Goal: Find specific page/section: Find specific page/section

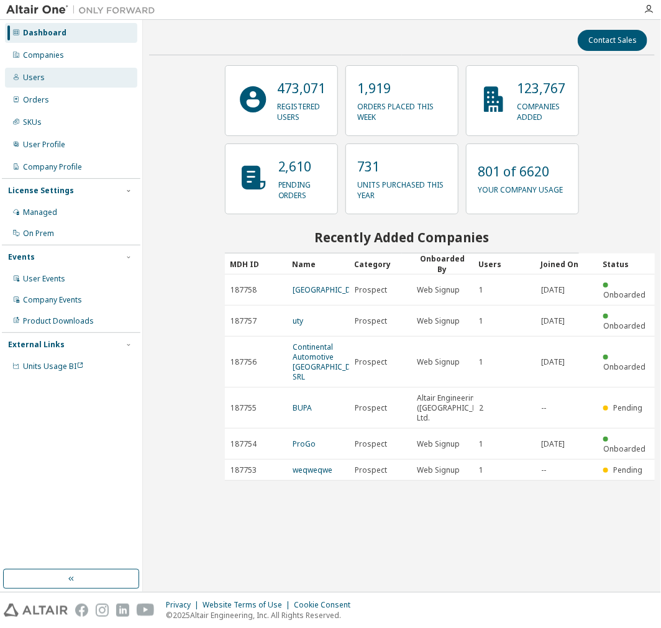
click at [73, 87] on div "Users" at bounding box center [71, 78] width 132 height 20
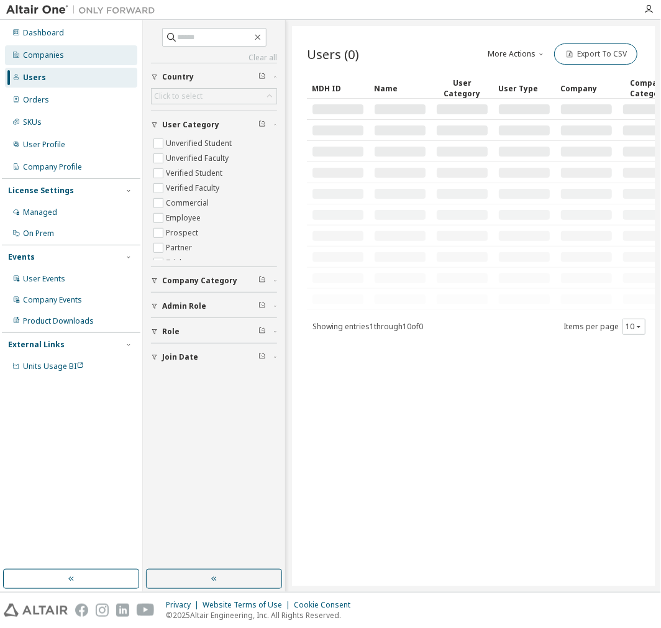
click at [52, 65] on div "Companies" at bounding box center [71, 55] width 132 height 20
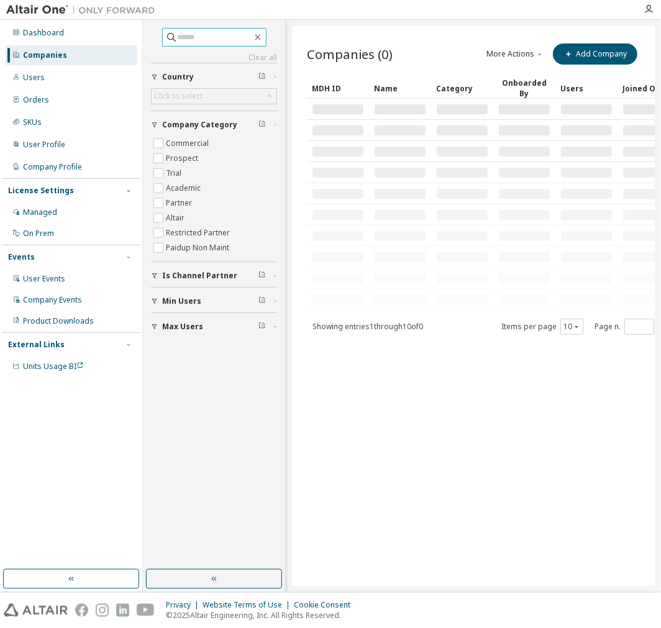
click at [186, 40] on input "text" at bounding box center [215, 37] width 75 height 12
type input "*****"
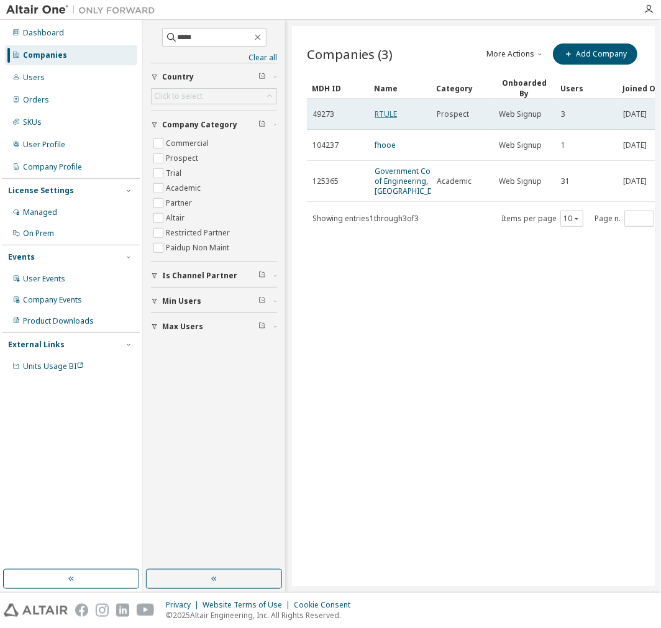
click at [379, 109] on link "RTULE" at bounding box center [386, 114] width 22 height 11
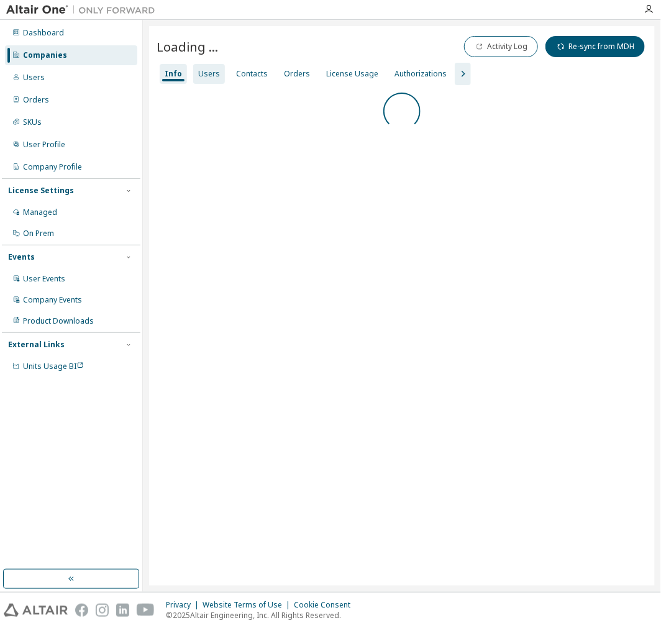
click at [212, 71] on div "Users" at bounding box center [209, 74] width 22 height 10
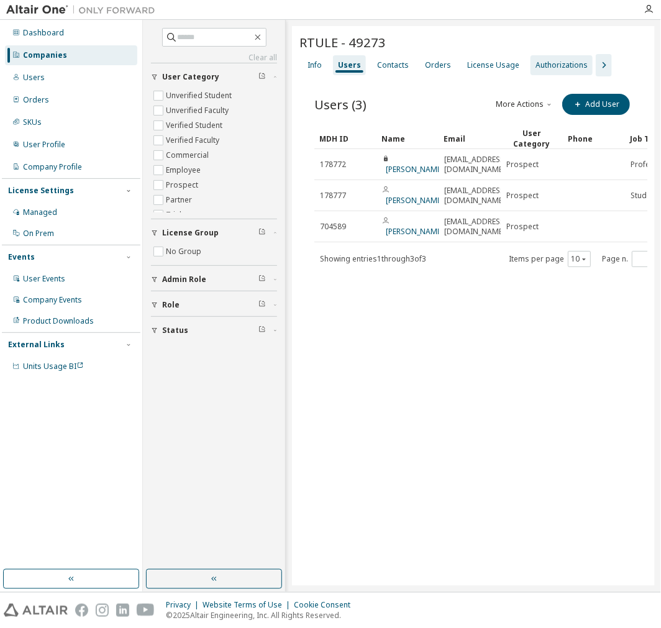
click at [433, 66] on div "Orders" at bounding box center [438, 65] width 26 height 10
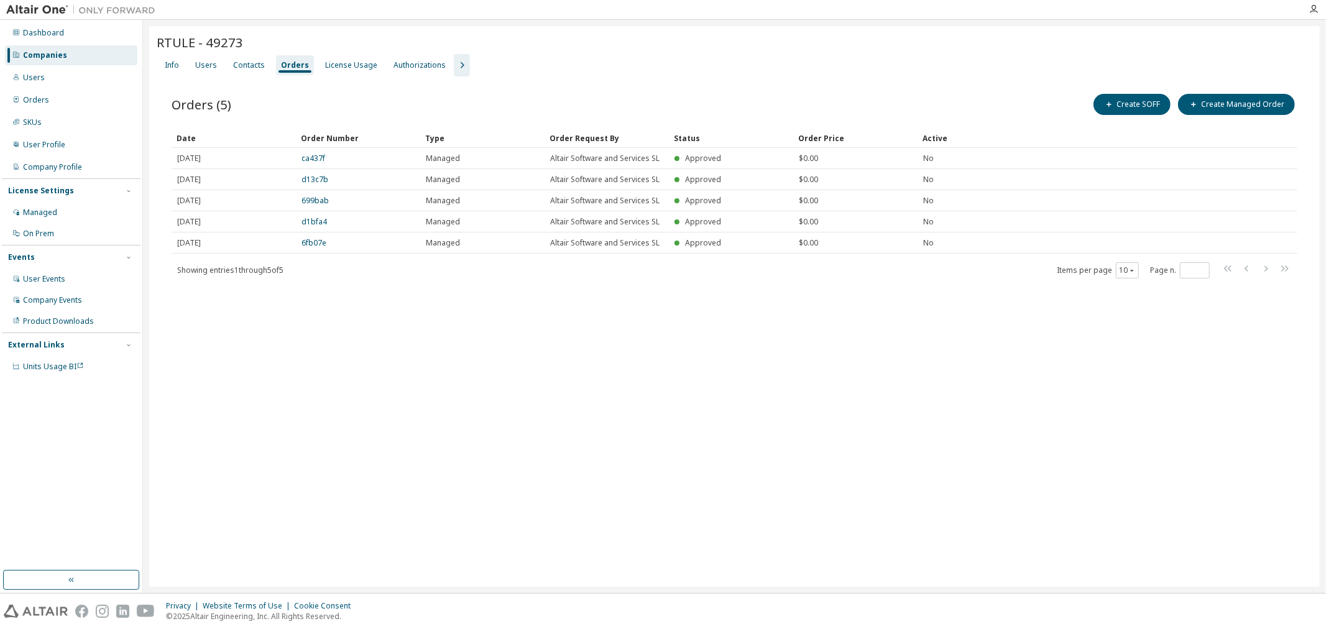
click at [661, 307] on div "Orders (5) Create SOFF Create Managed Order Clear Load Save Save As Field Opera…" at bounding box center [735, 193] width 1156 height 235
click at [228, 70] on div "Contacts" at bounding box center [249, 65] width 42 height 20
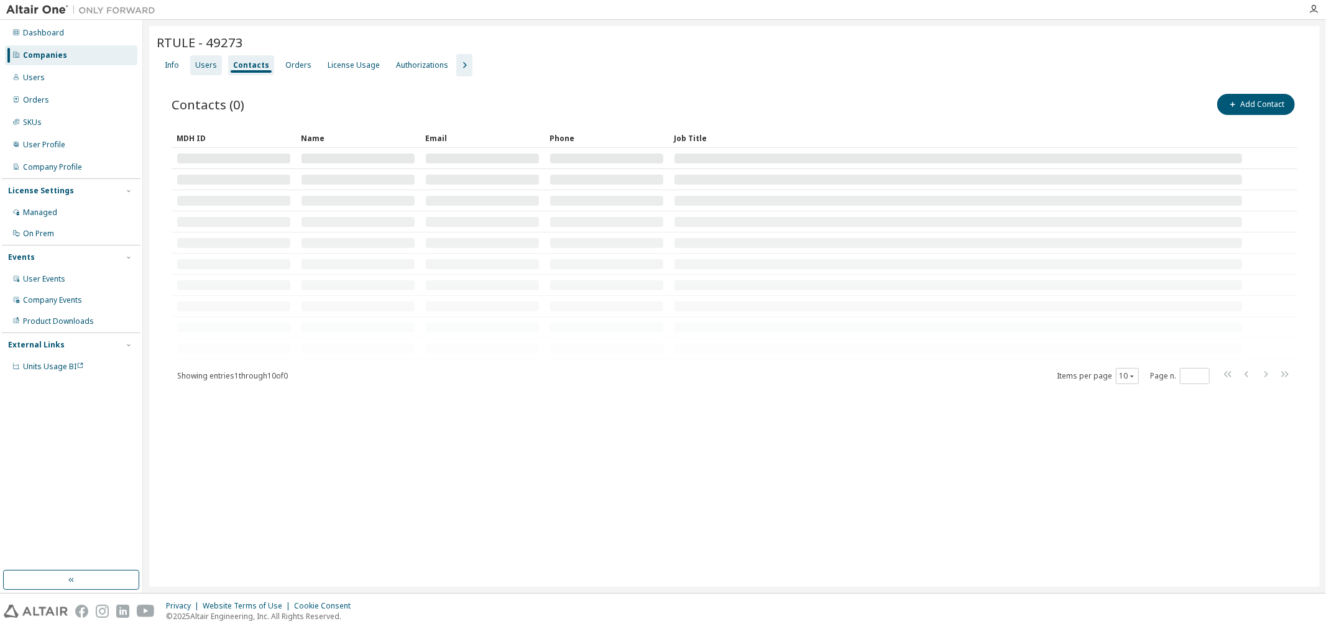
click at [211, 70] on div "Users" at bounding box center [206, 65] width 32 height 20
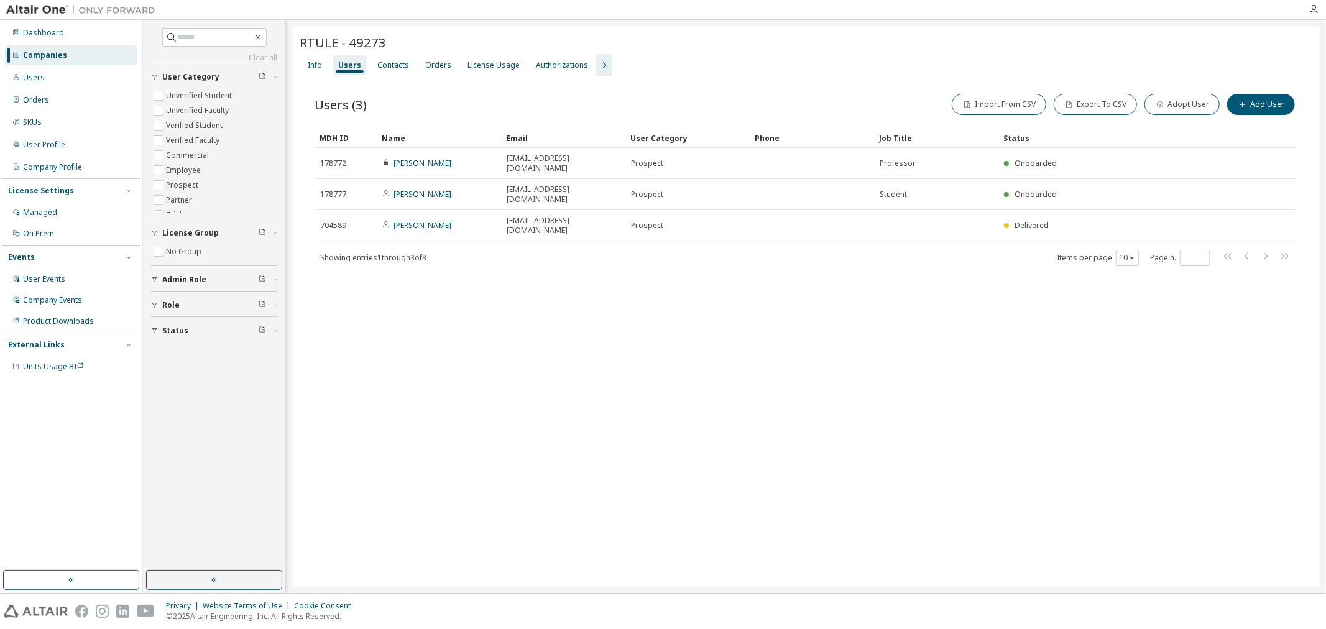
click at [499, 490] on div "RTULE - 49273 Clear Load Save Save As Field Operator Value Select filter Select…" at bounding box center [805, 306] width 1027 height 561
click at [649, 463] on div "RTULE - 49273 Clear Load Save Save As Field Operator Value Select filter Select…" at bounding box center [805, 306] width 1027 height 561
